Goal: Complete application form

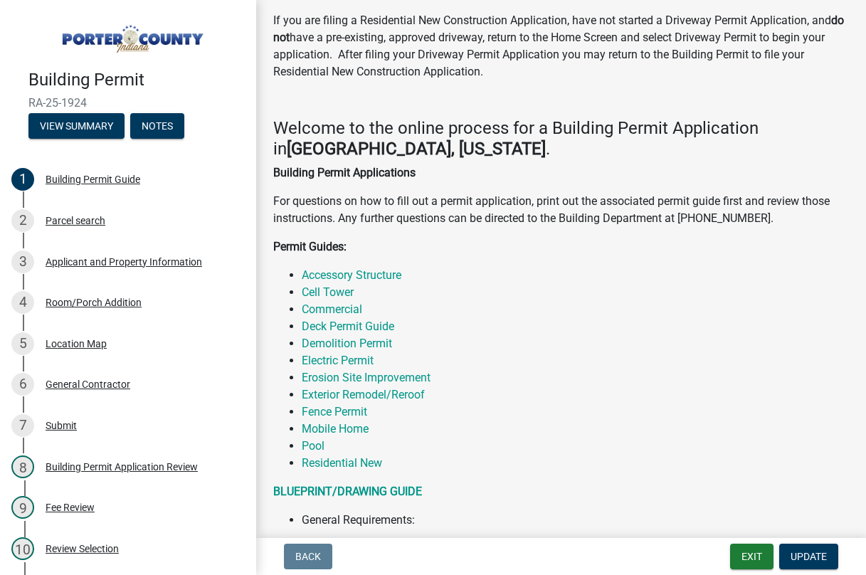
scroll to position [142, 0]
click at [78, 259] on div "Applicant and Property Information" at bounding box center [124, 262] width 157 height 10
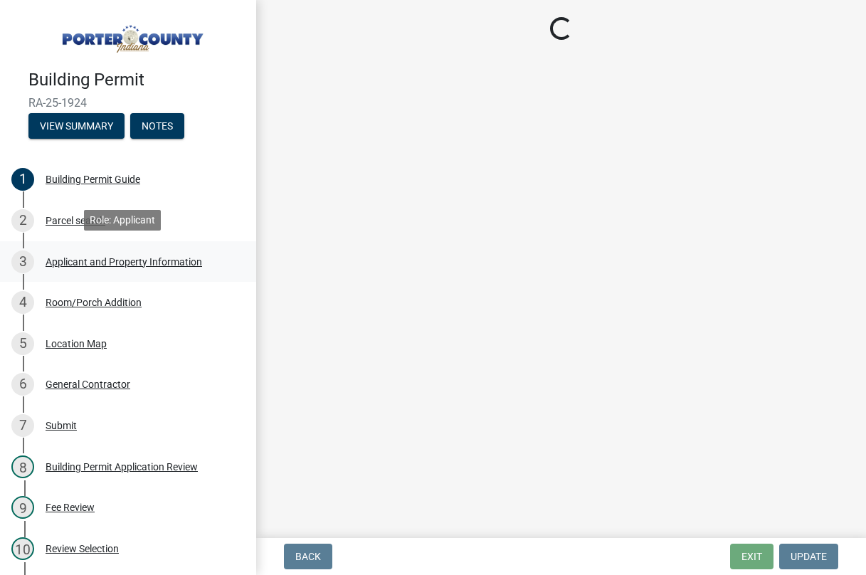
scroll to position [0, 0]
select select "eebc071e-620a-4db8-83e9-cb6b194c67e9"
select select "c796f995-08fe-487b-a20e-70ab553361d3"
select select "0d764019-f1ff-4f3b-9299-33f0d080acc7"
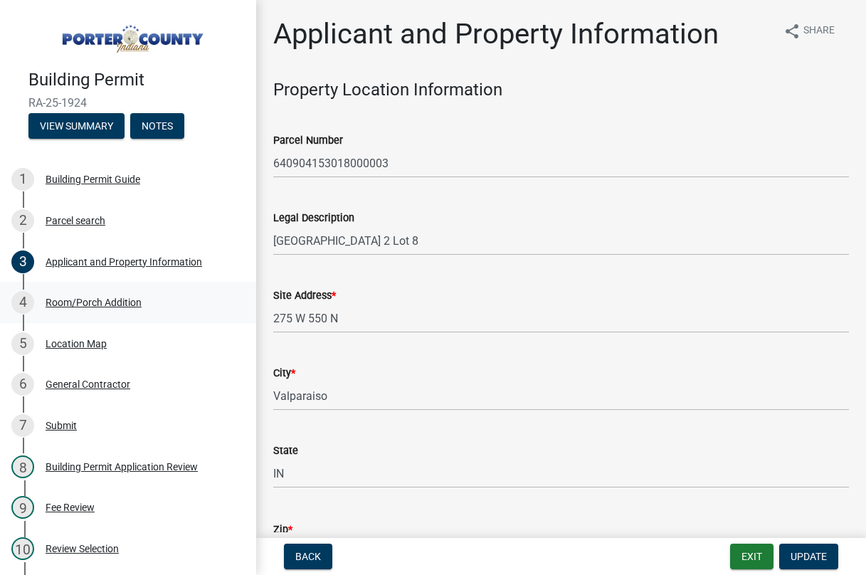
click at [87, 298] on div "Room/Porch Addition" at bounding box center [94, 303] width 96 height 10
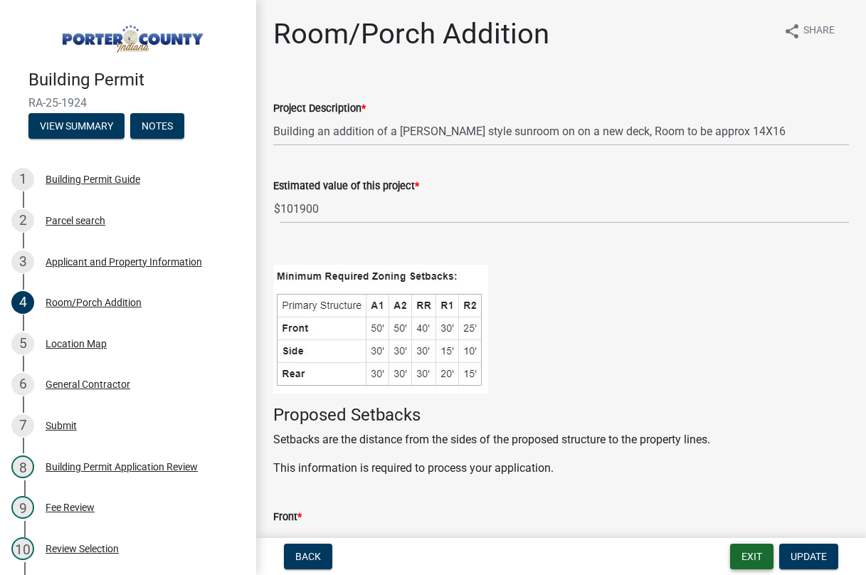
click at [749, 559] on button "Exit" at bounding box center [751, 557] width 43 height 26
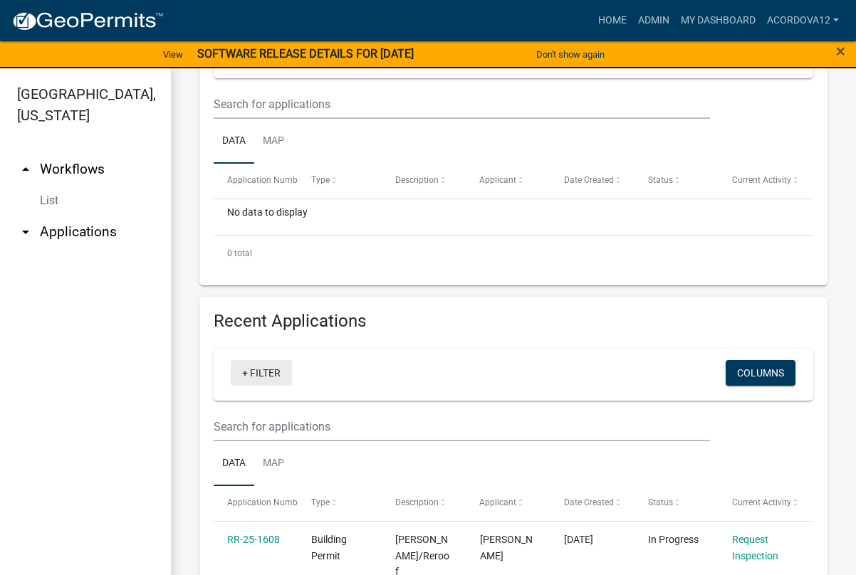
scroll to position [427, 0]
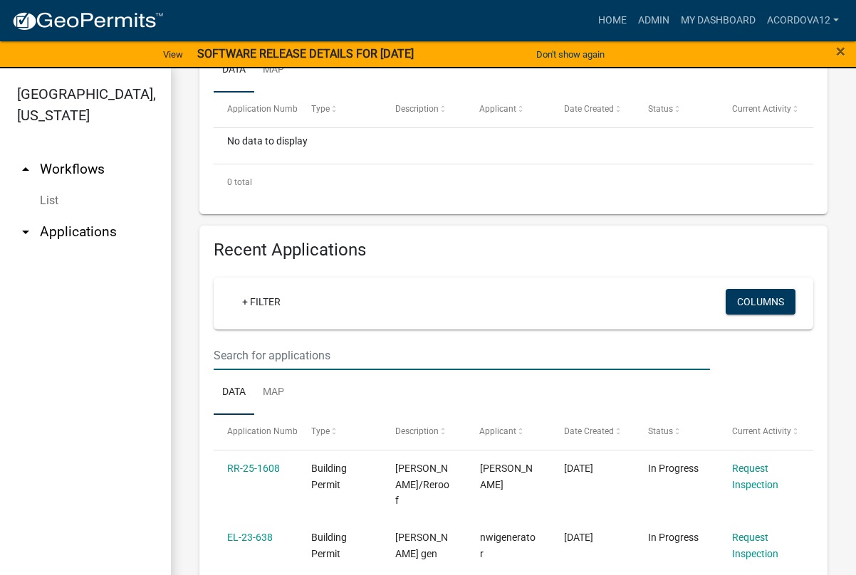
click at [238, 358] on input "text" at bounding box center [462, 355] width 496 height 29
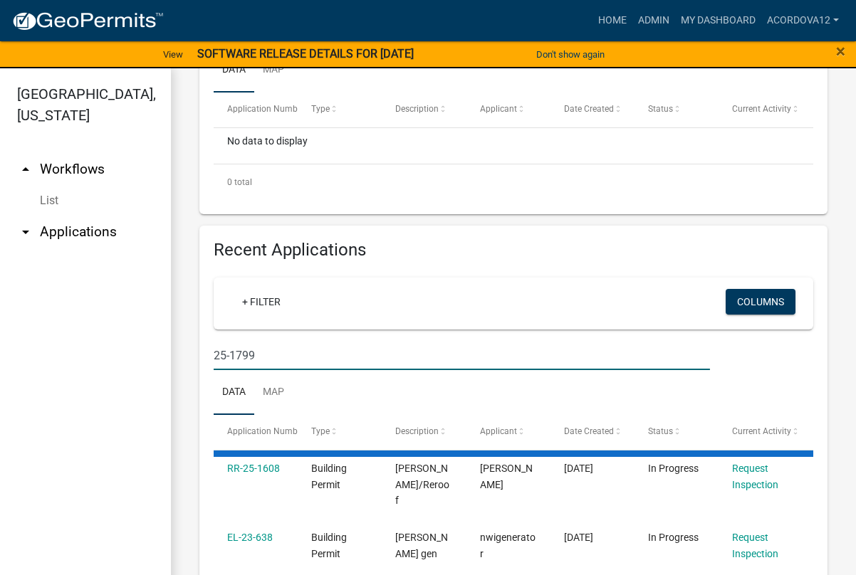
type input "25-1799"
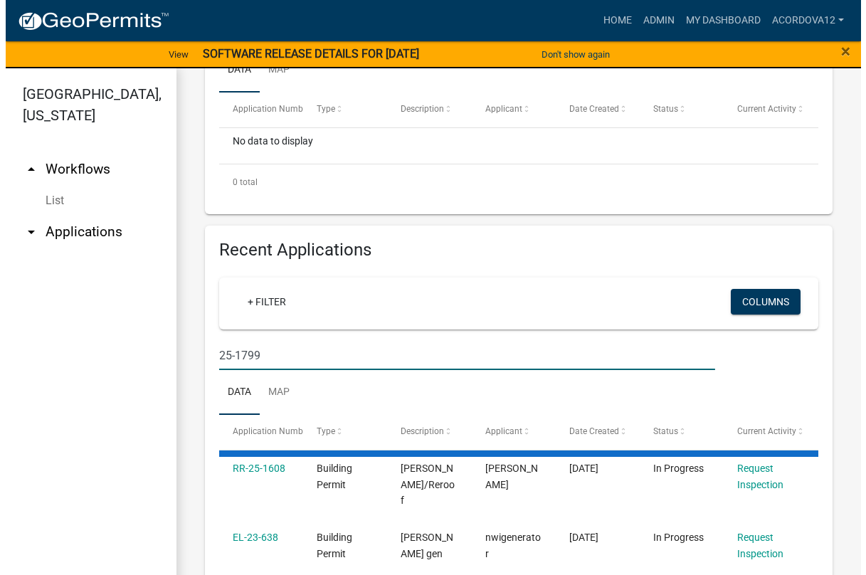
scroll to position [421, 0]
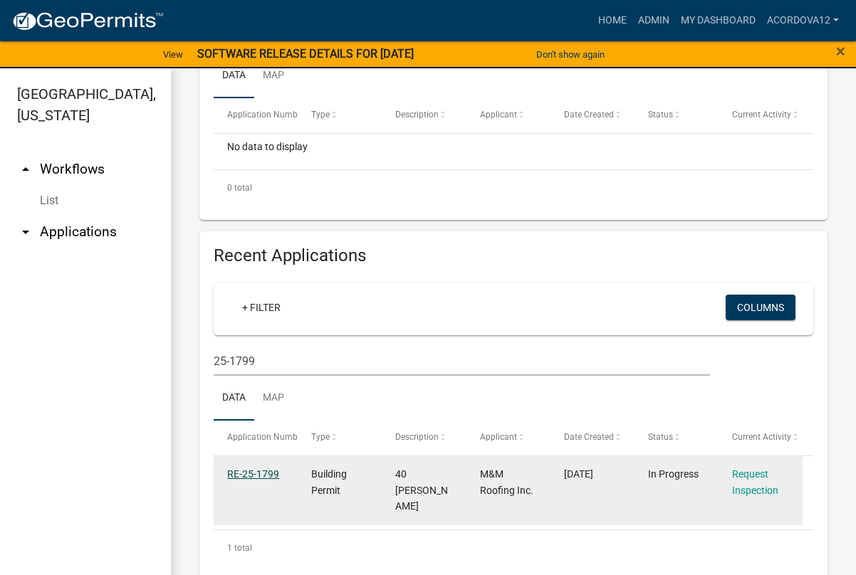
click at [259, 471] on link "RE-25-1799" at bounding box center [253, 473] width 52 height 11
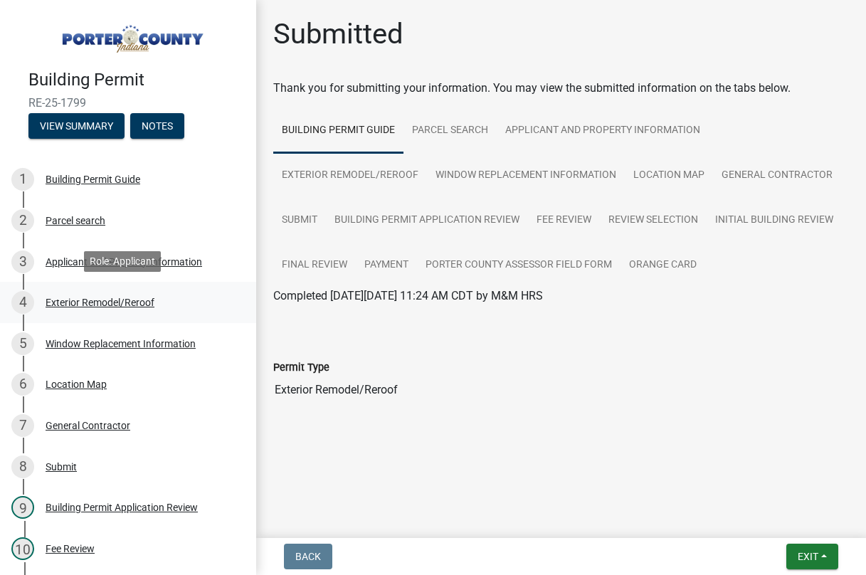
click at [98, 300] on div "Exterior Remodel/Reroof" at bounding box center [100, 303] width 109 height 10
